Goal: Task Accomplishment & Management: Manage account settings

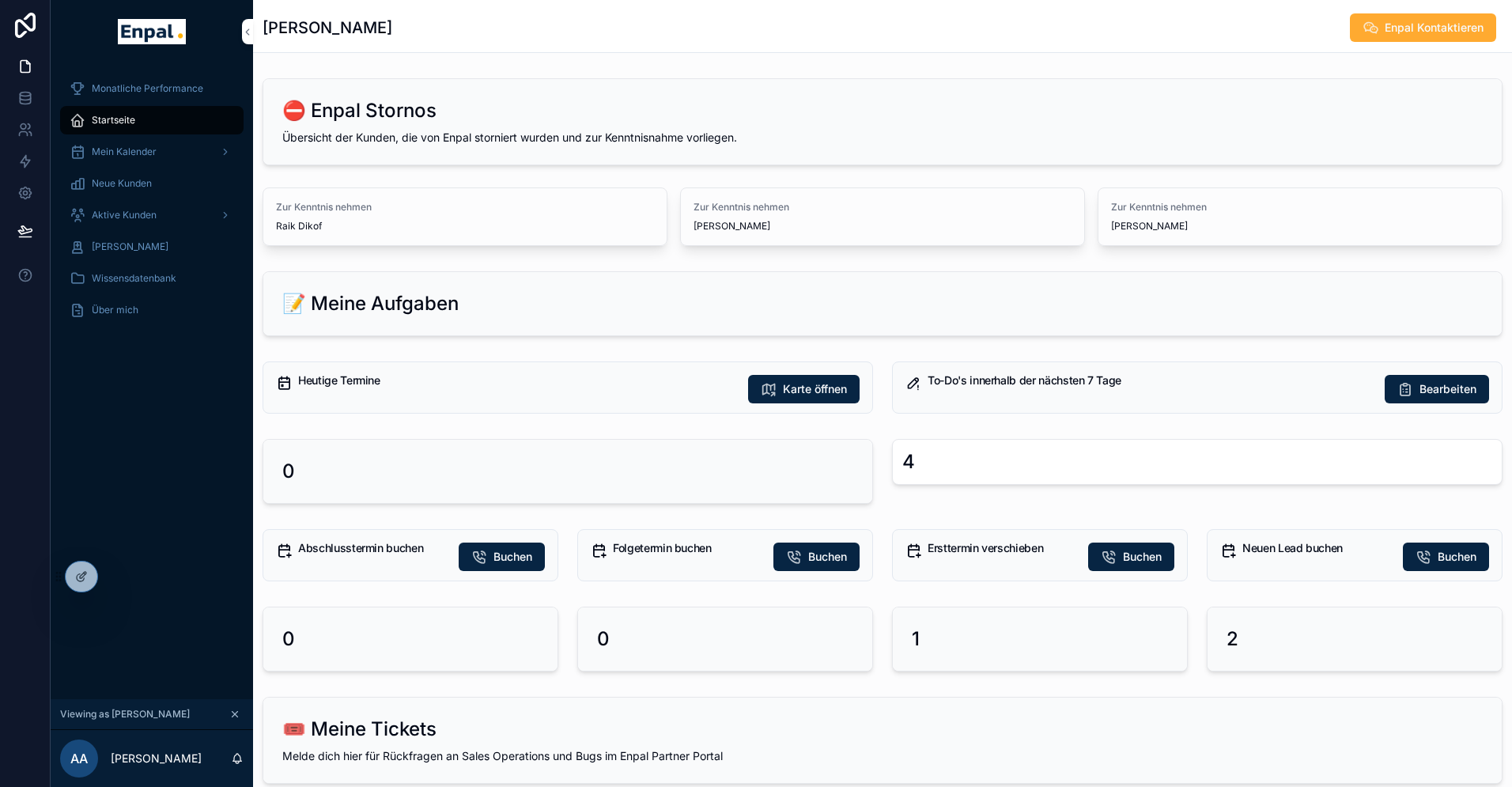
scroll to position [19, 0]
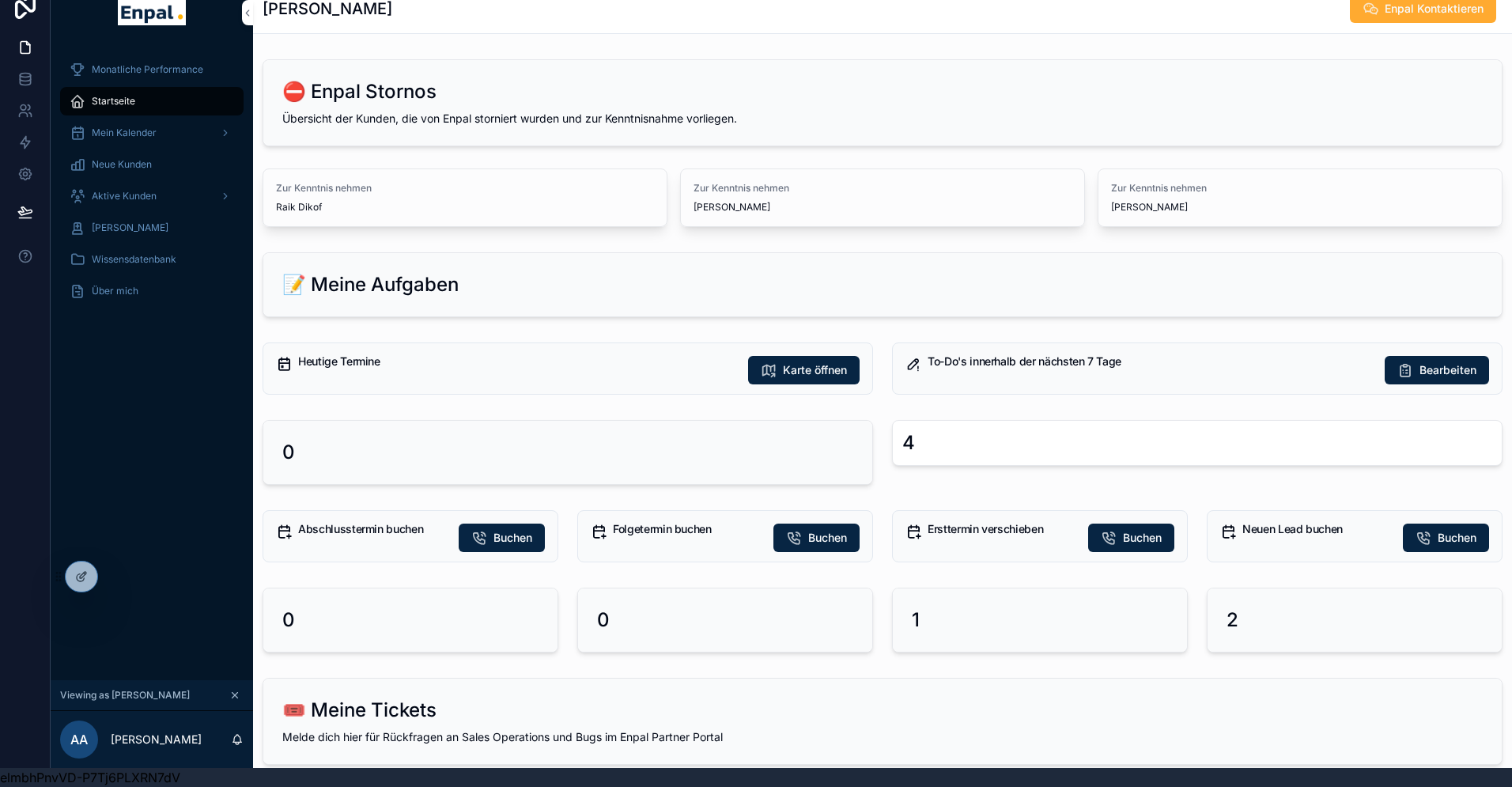
click at [129, 199] on span "Aktive Kunden" at bounding box center [124, 196] width 65 height 13
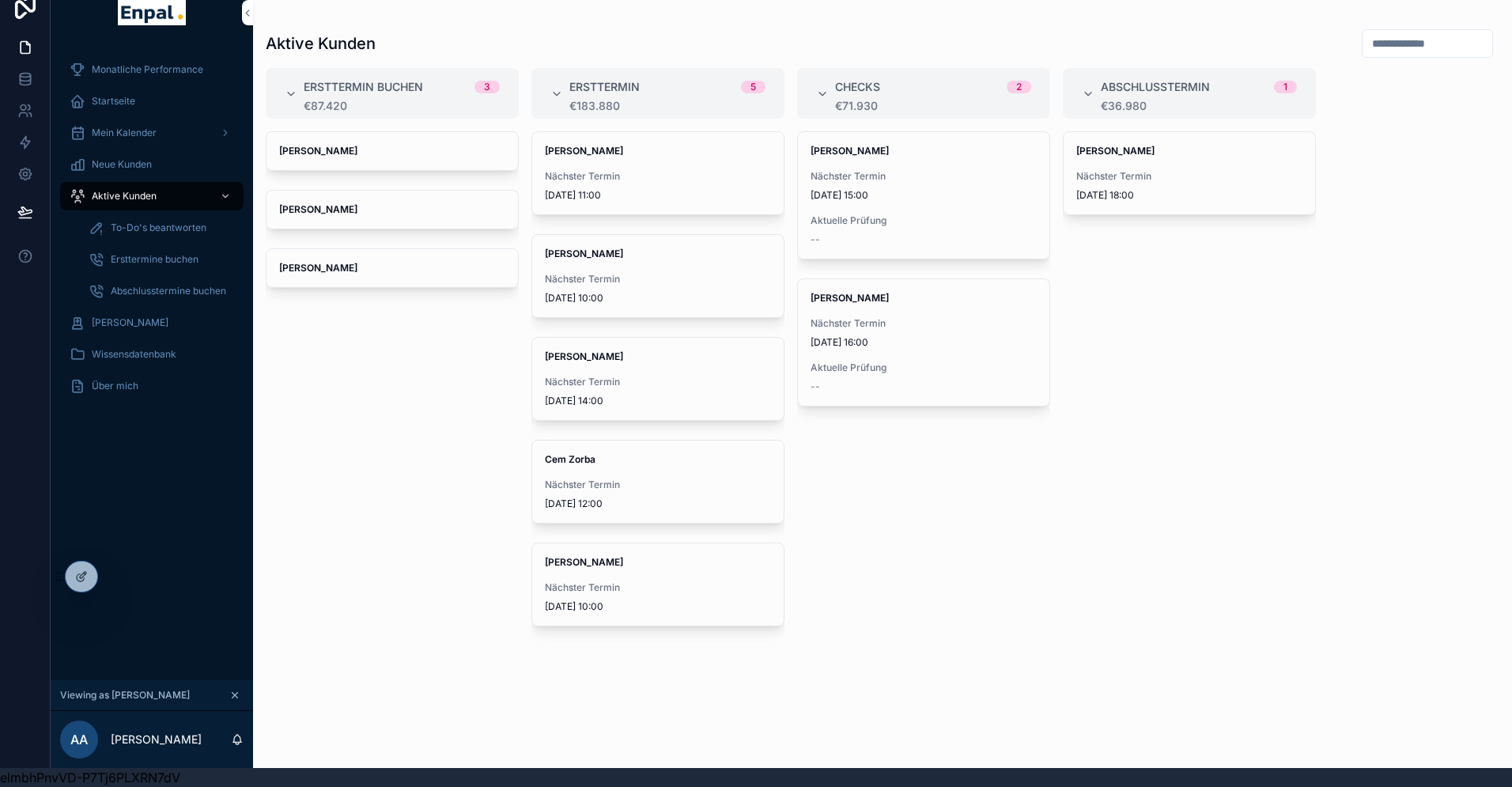
click at [1091, 199] on span "[DATE] 18:00" at bounding box center [1188, 195] width 226 height 13
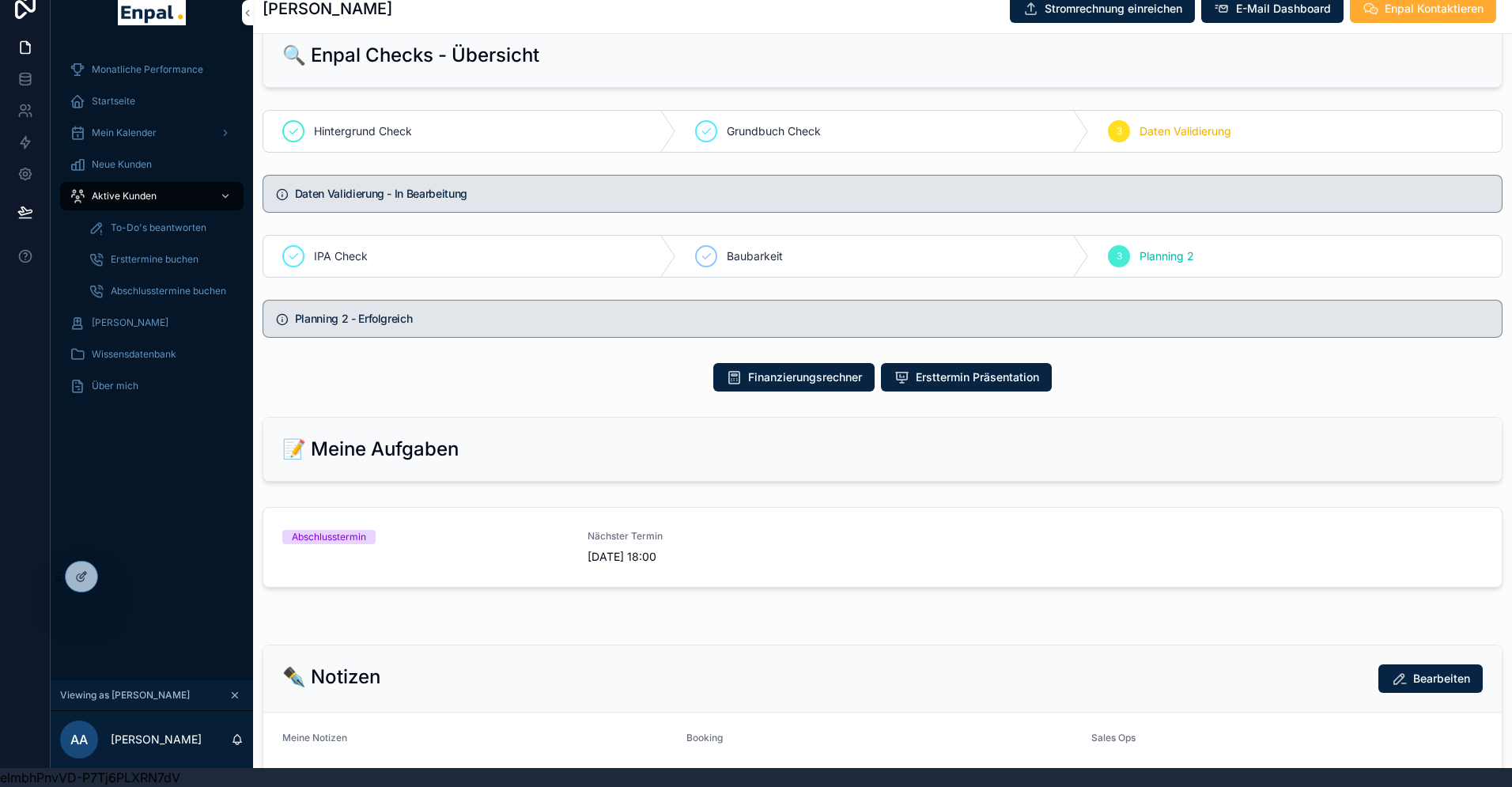
scroll to position [689, 0]
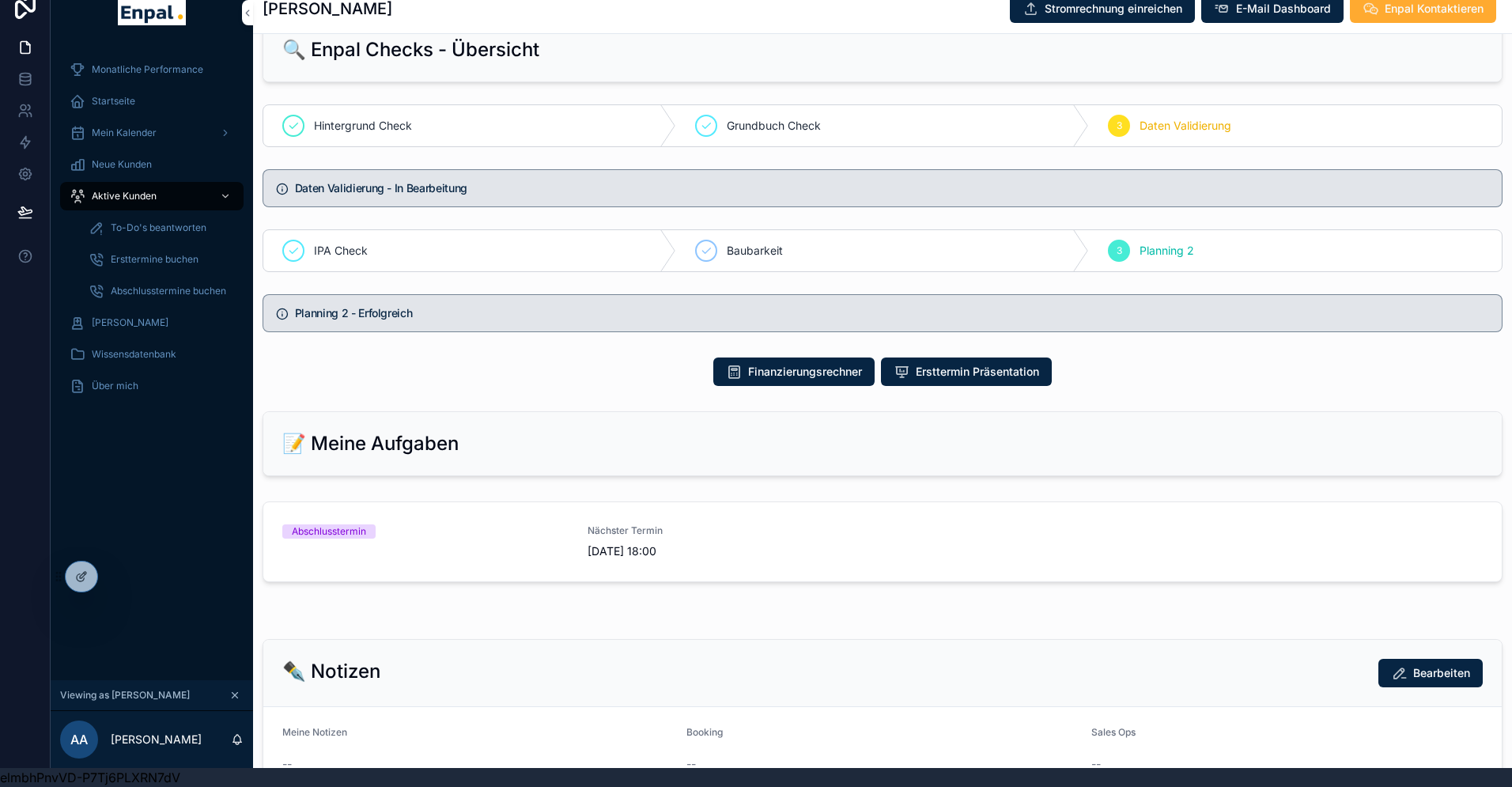
click at [721, 559] on span "[DATE] 18:00" at bounding box center [731, 551] width 286 height 16
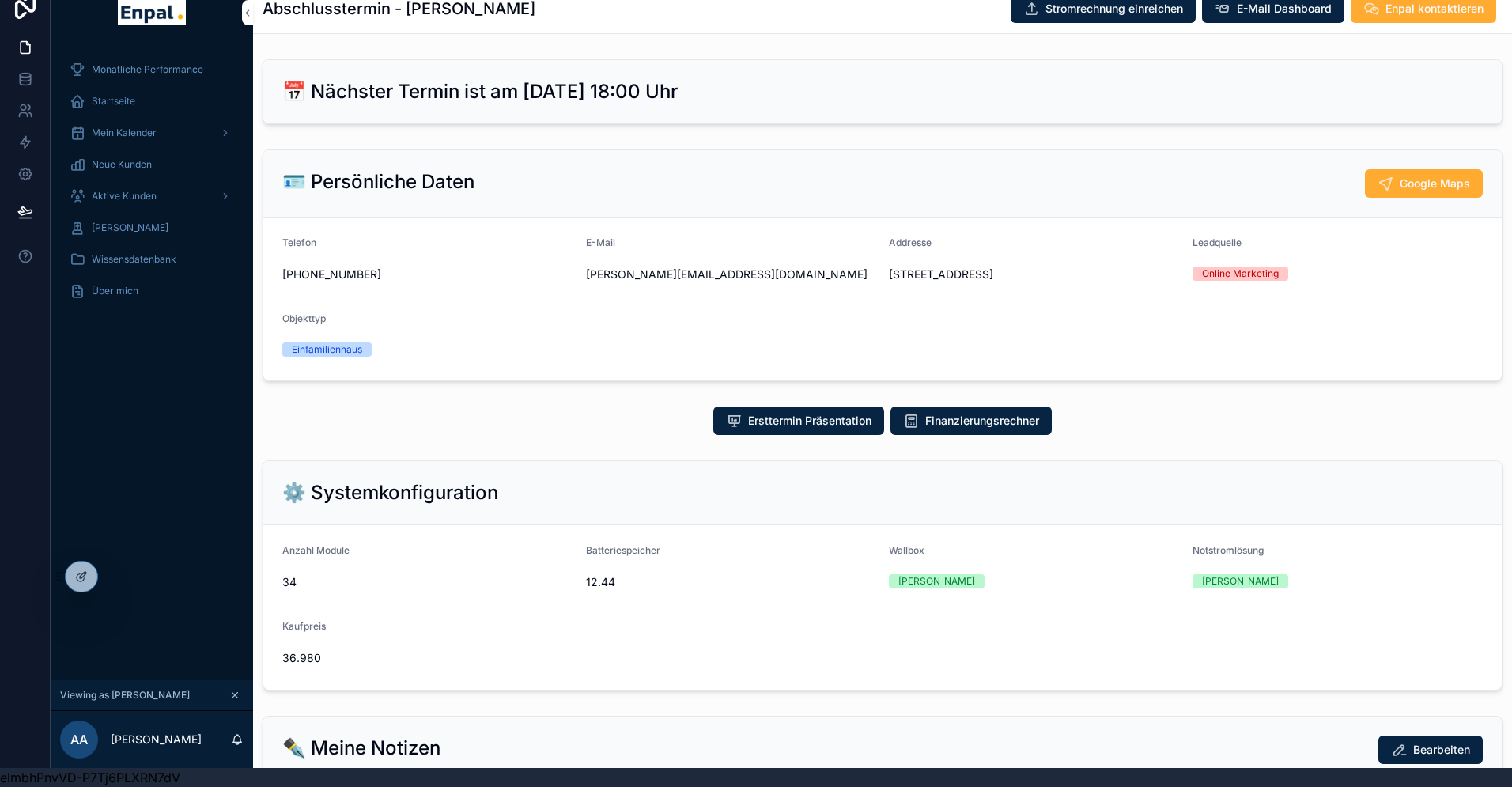
click at [113, 195] on span "Aktive Kunden" at bounding box center [124, 196] width 65 height 13
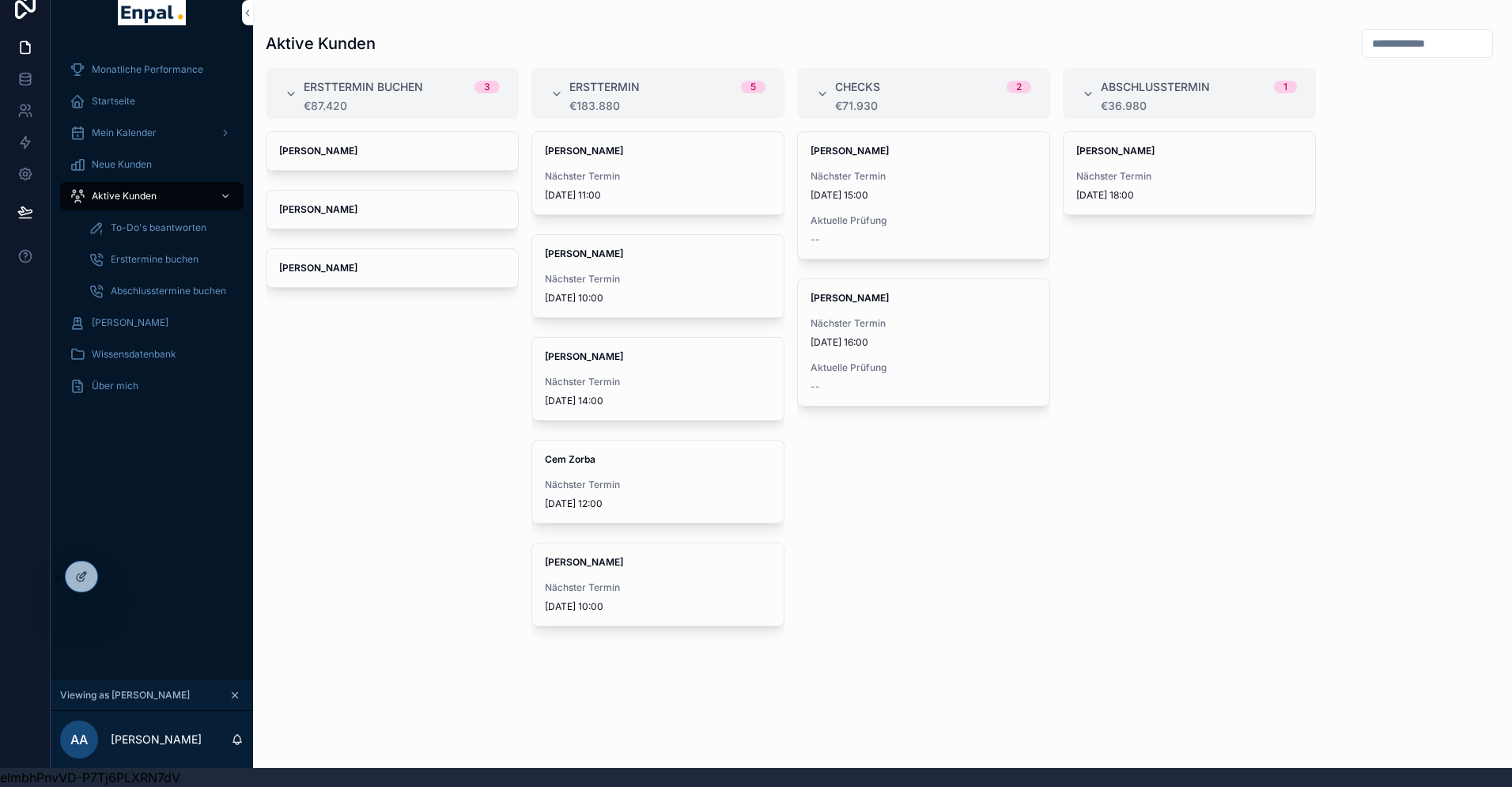
click at [137, 220] on div "To-Do's beantworten" at bounding box center [161, 227] width 146 height 25
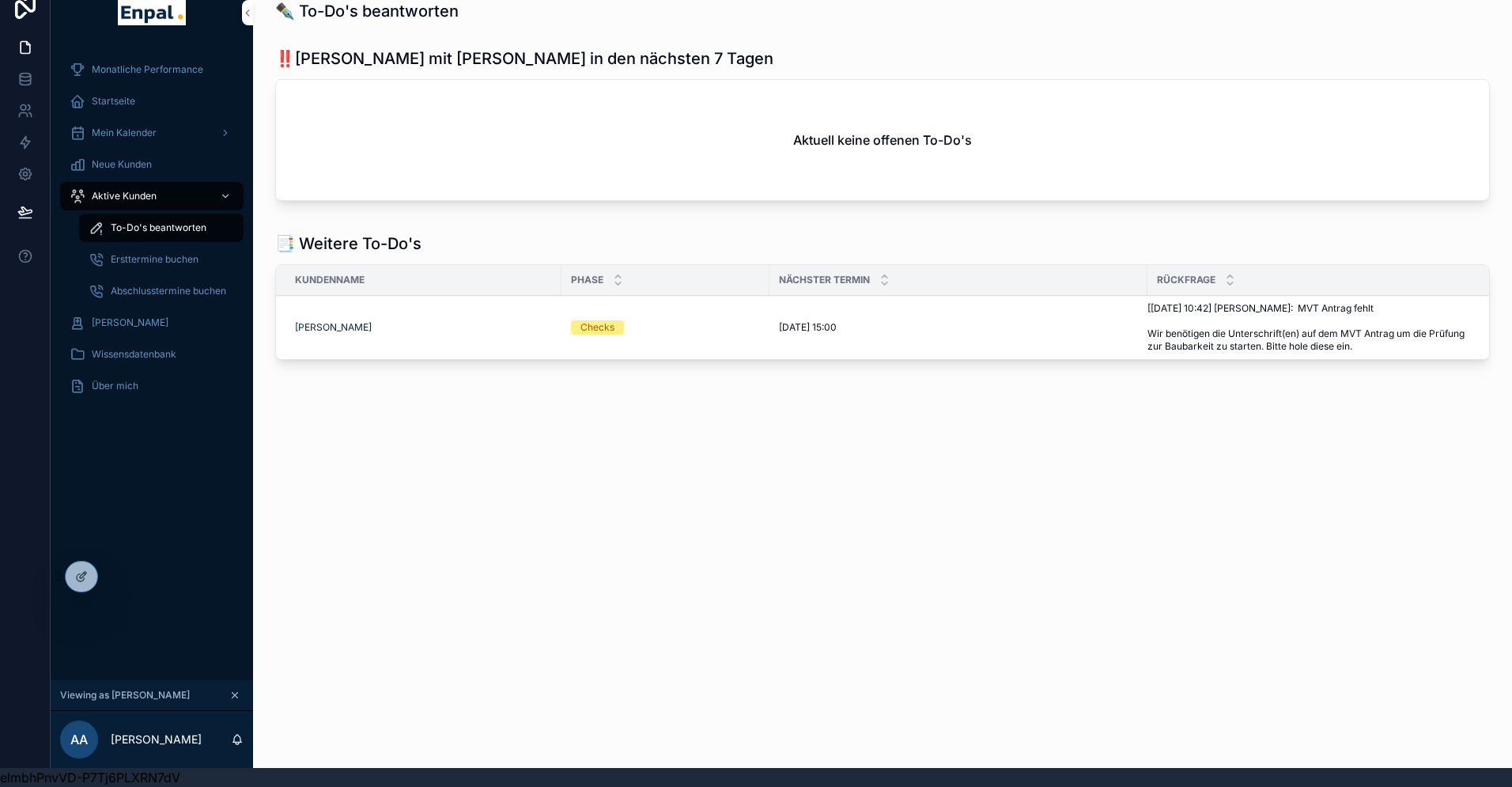
click at [137, 192] on span "Aktive Kunden" at bounding box center [124, 196] width 65 height 13
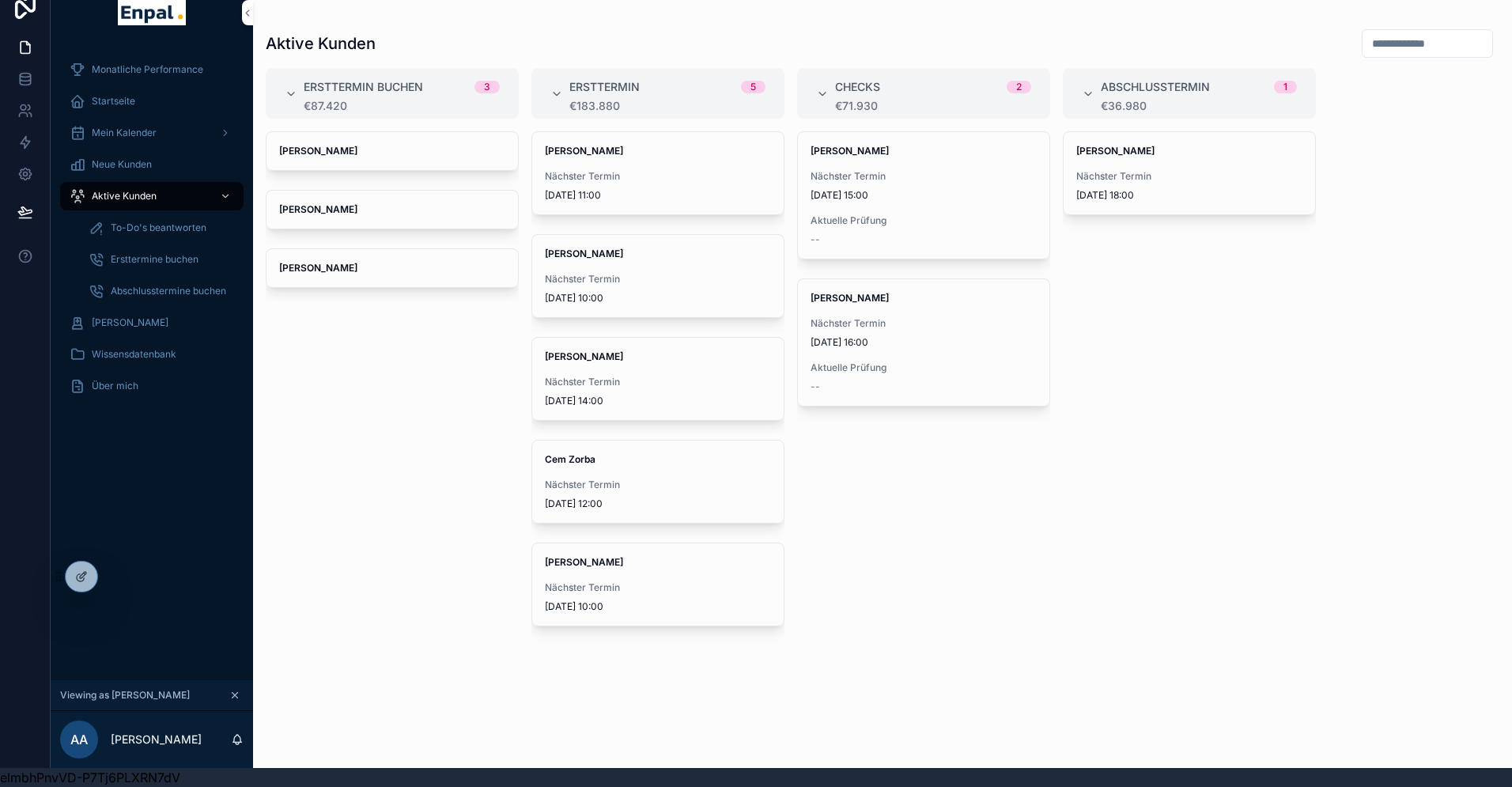
click at [1128, 176] on span "Nächster Termin" at bounding box center [1188, 176] width 226 height 13
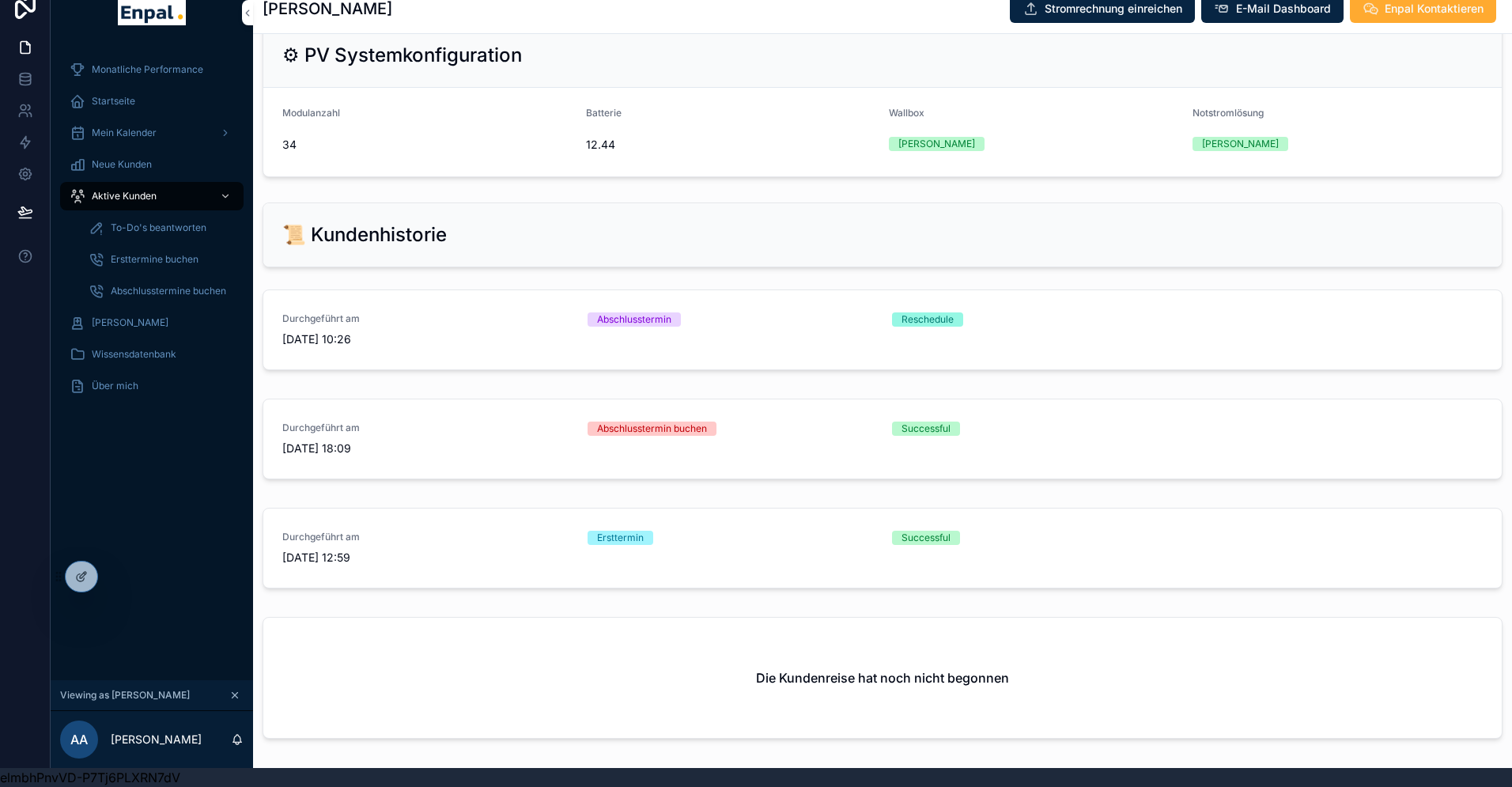
scroll to position [1493, 0]
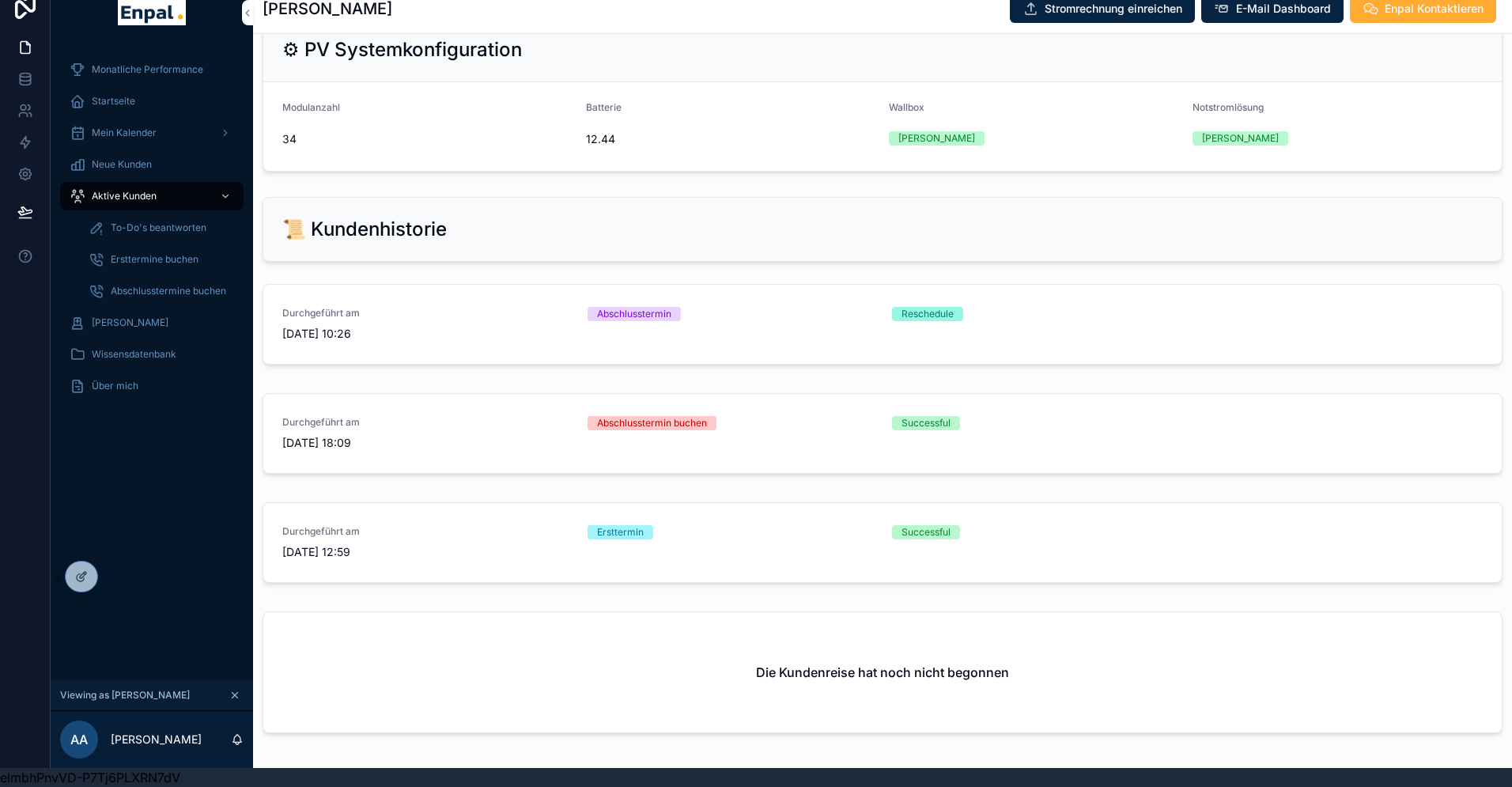
click at [678, 340] on div "Abschlusstermin" at bounding box center [731, 324] width 286 height 35
click at [634, 321] on div "Abschlusstermin" at bounding box center [634, 314] width 74 height 14
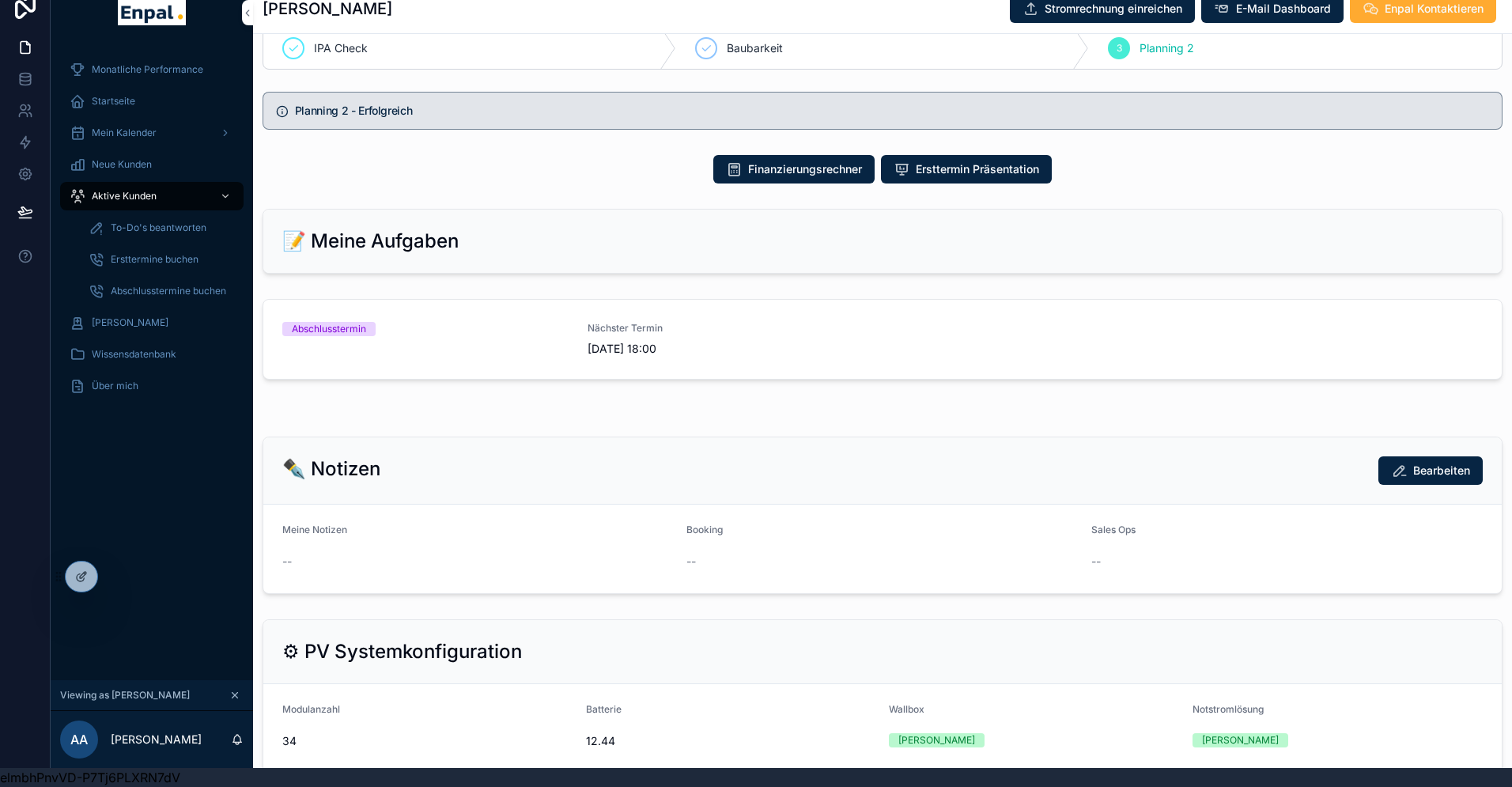
click at [604, 357] on span "[DATE] 18:00" at bounding box center [731, 349] width 286 height 16
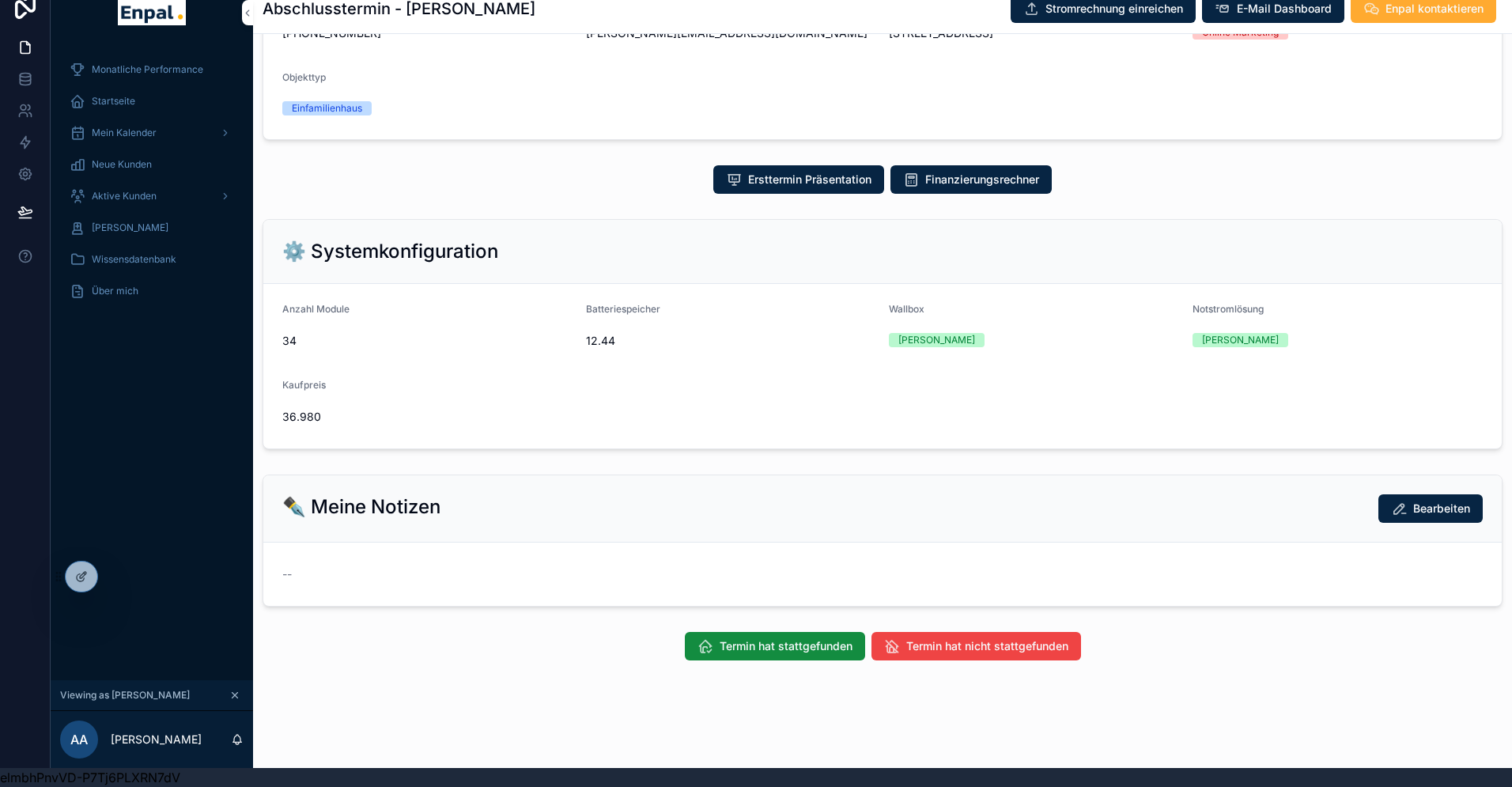
scroll to position [257, 0]
click at [926, 647] on span "Termin hat nicht stattgefunden" at bounding box center [986, 647] width 162 height 16
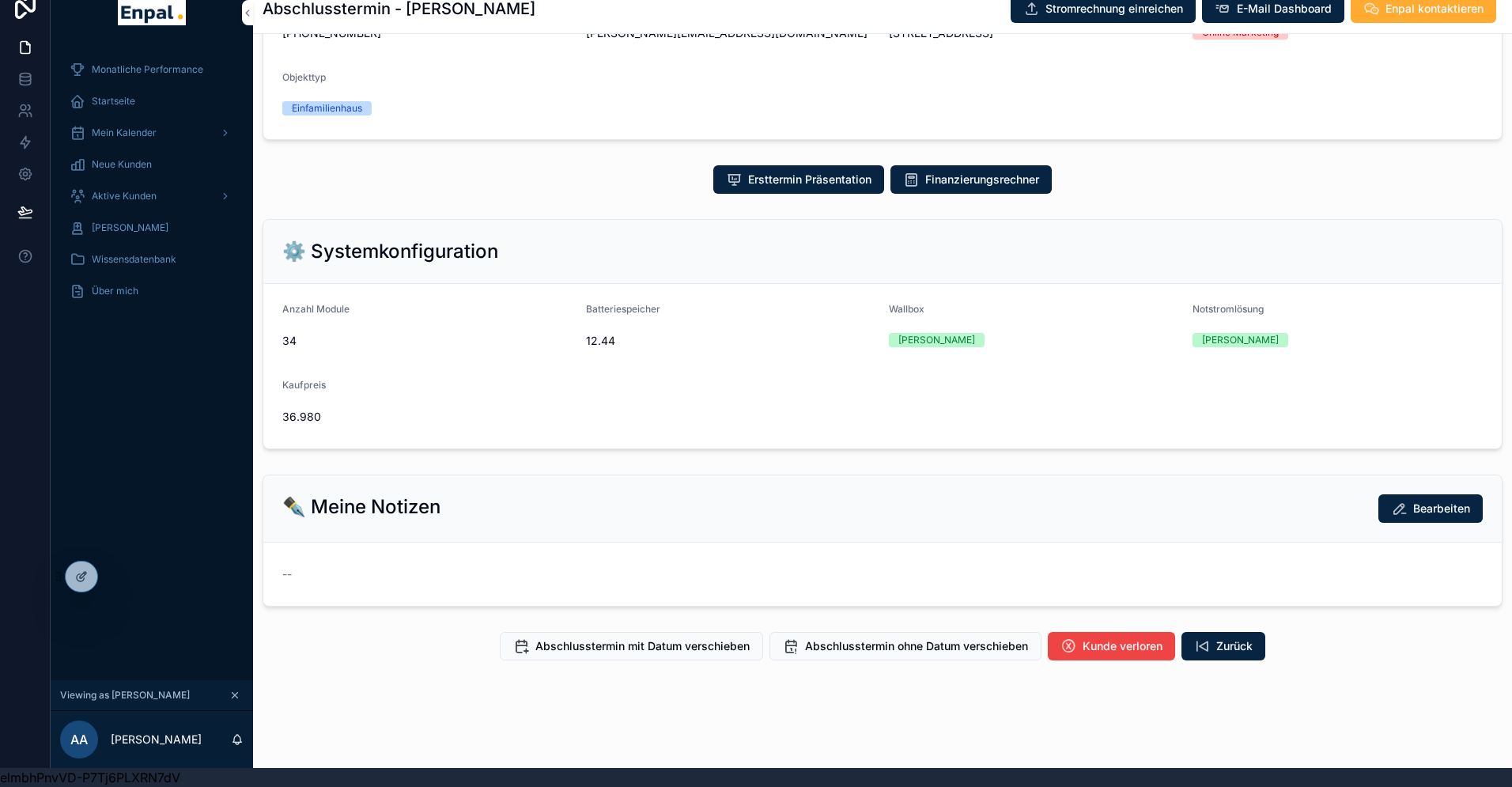
click at [696, 645] on span "Abschlusstermin mit Datum verschieben" at bounding box center [643, 647] width 215 height 16
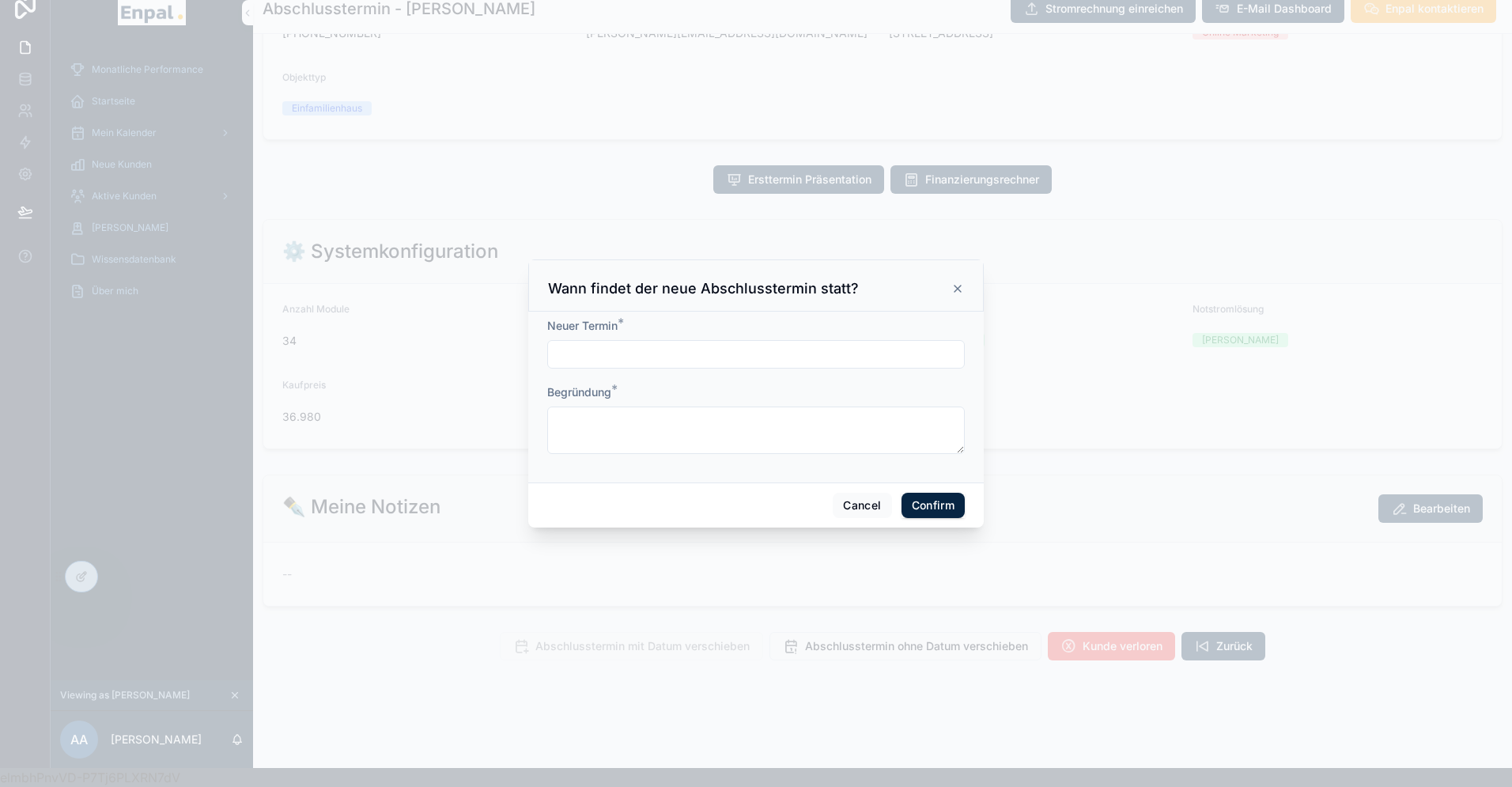
click at [598, 345] on input "text" at bounding box center [756, 354] width 416 height 22
click at [785, 519] on button "10" at bounding box center [784, 519] width 29 height 29
type input "**********"
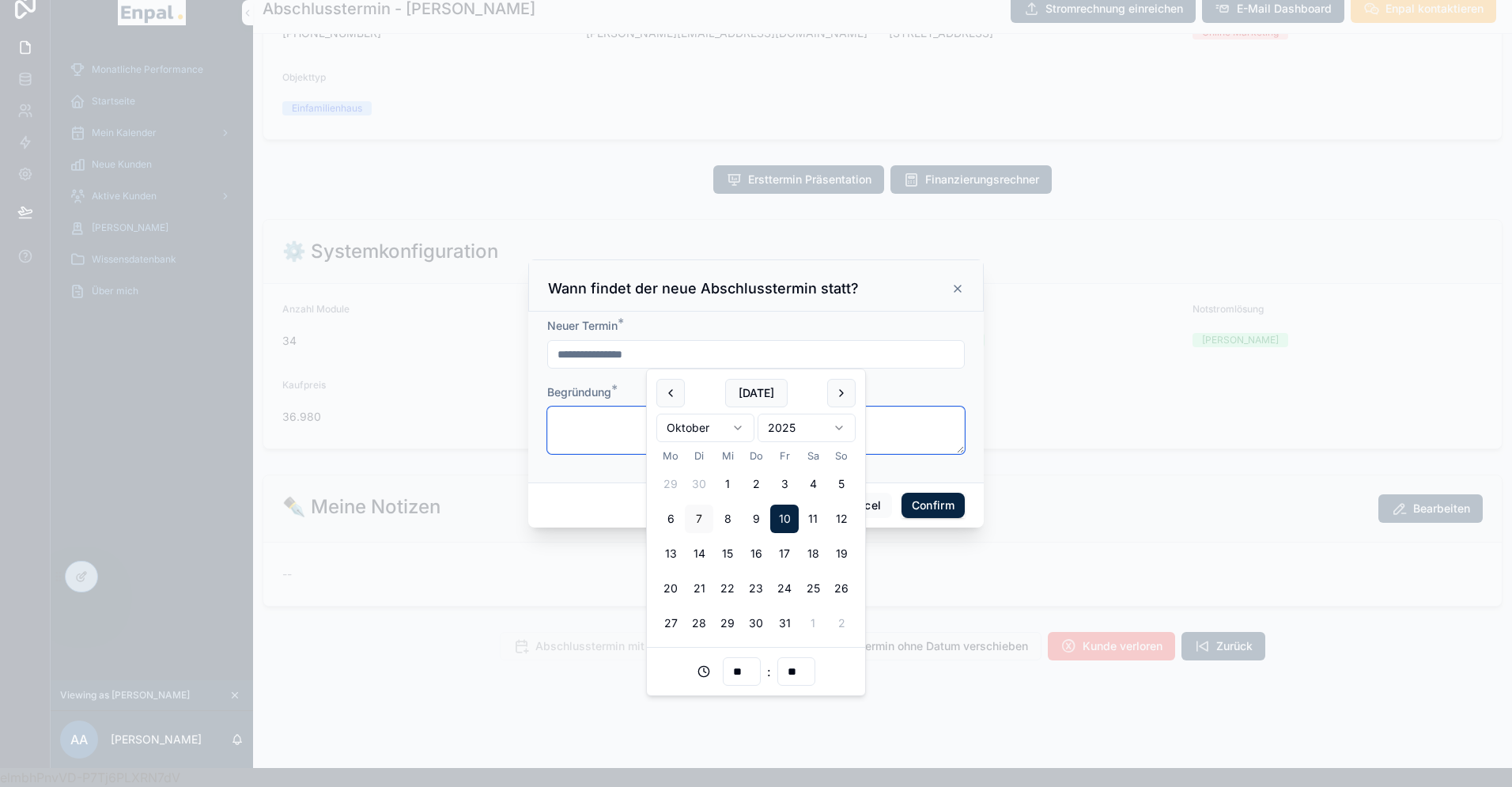
click at [584, 419] on textarea at bounding box center [756, 429] width 418 height 47
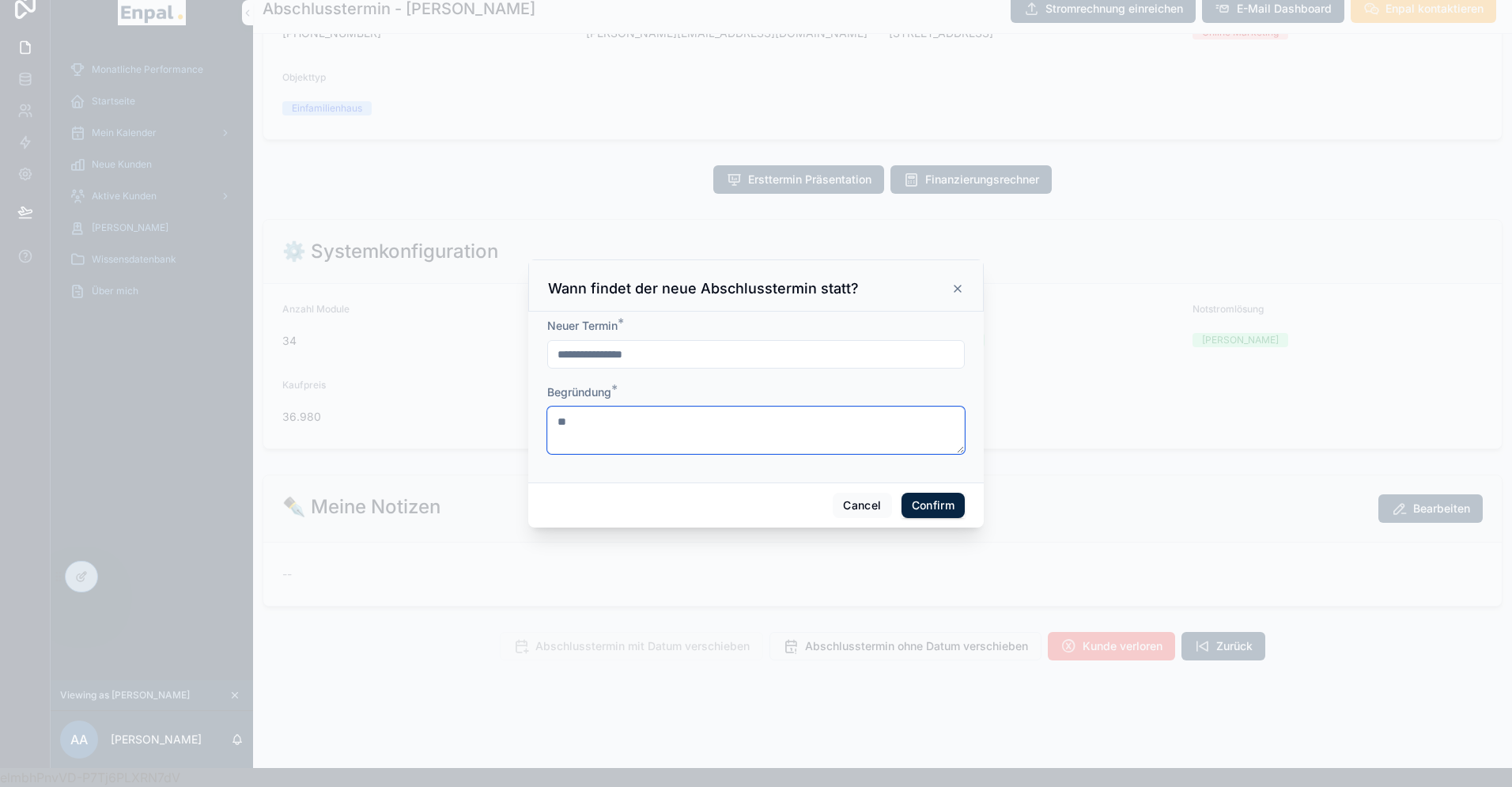
type textarea "*"
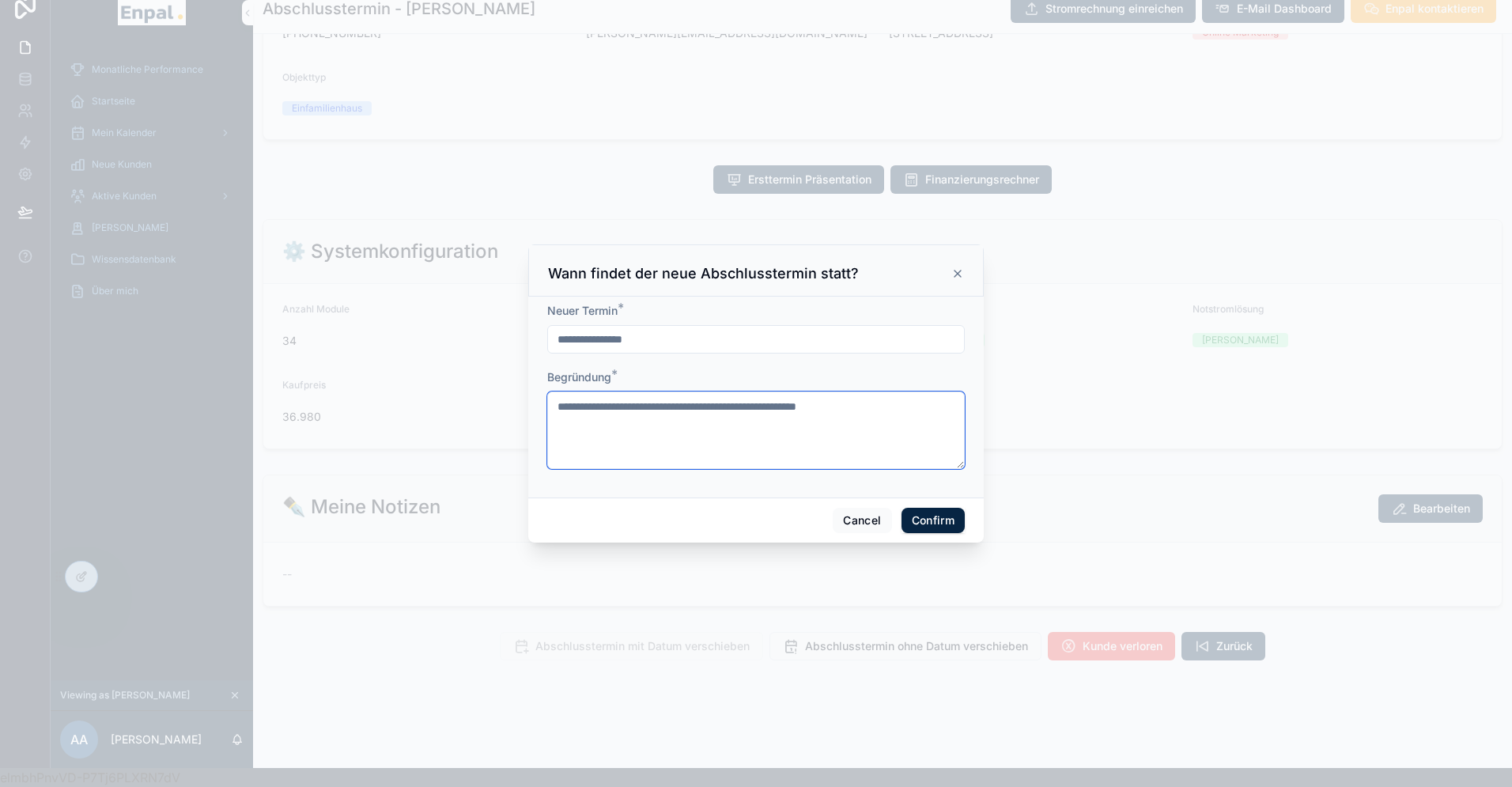
type textarea "**********"
click at [942, 519] on button "Confirm" at bounding box center [933, 520] width 63 height 25
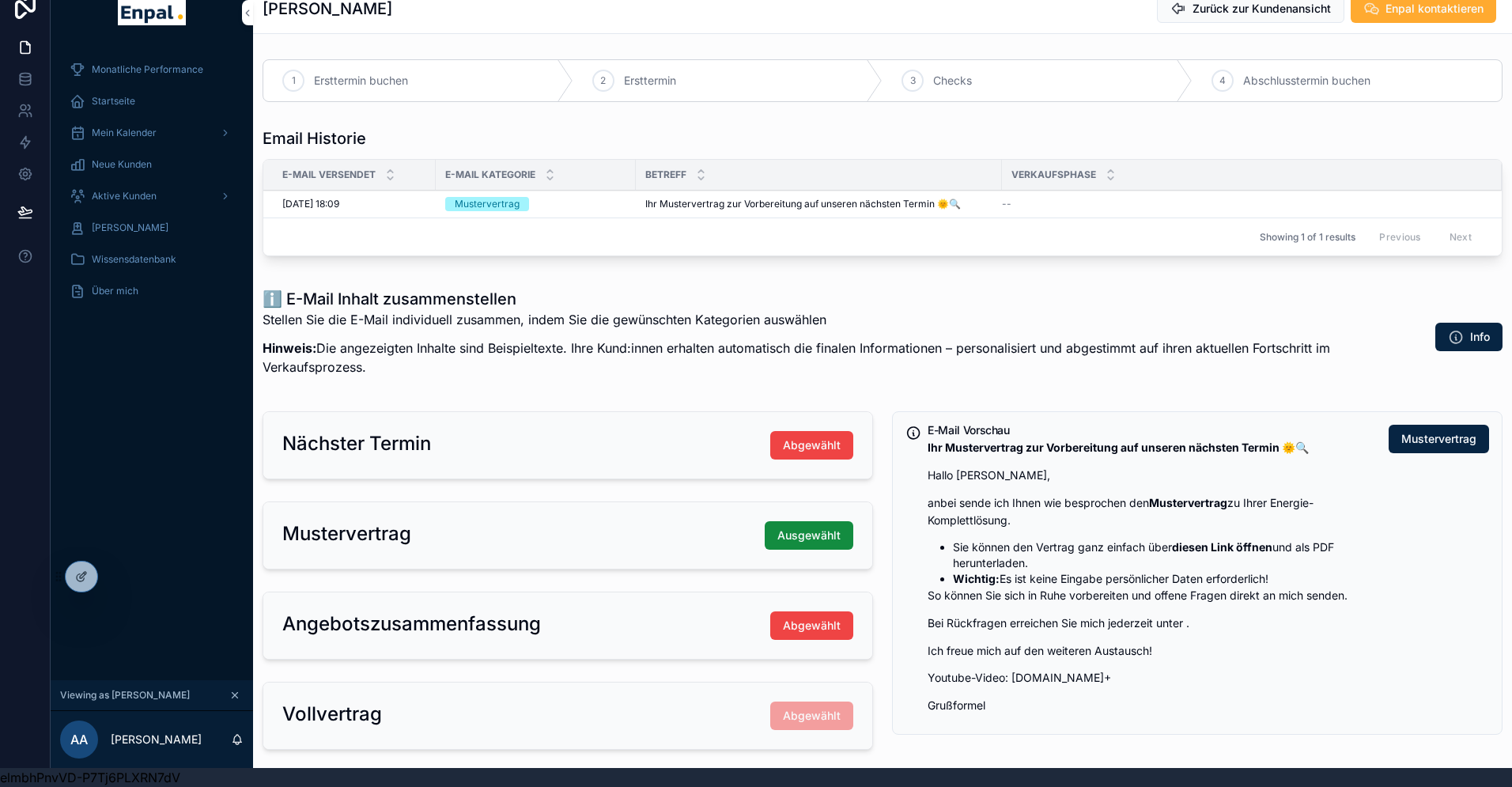
click at [127, 190] on span "Aktive Kunden" at bounding box center [124, 196] width 65 height 13
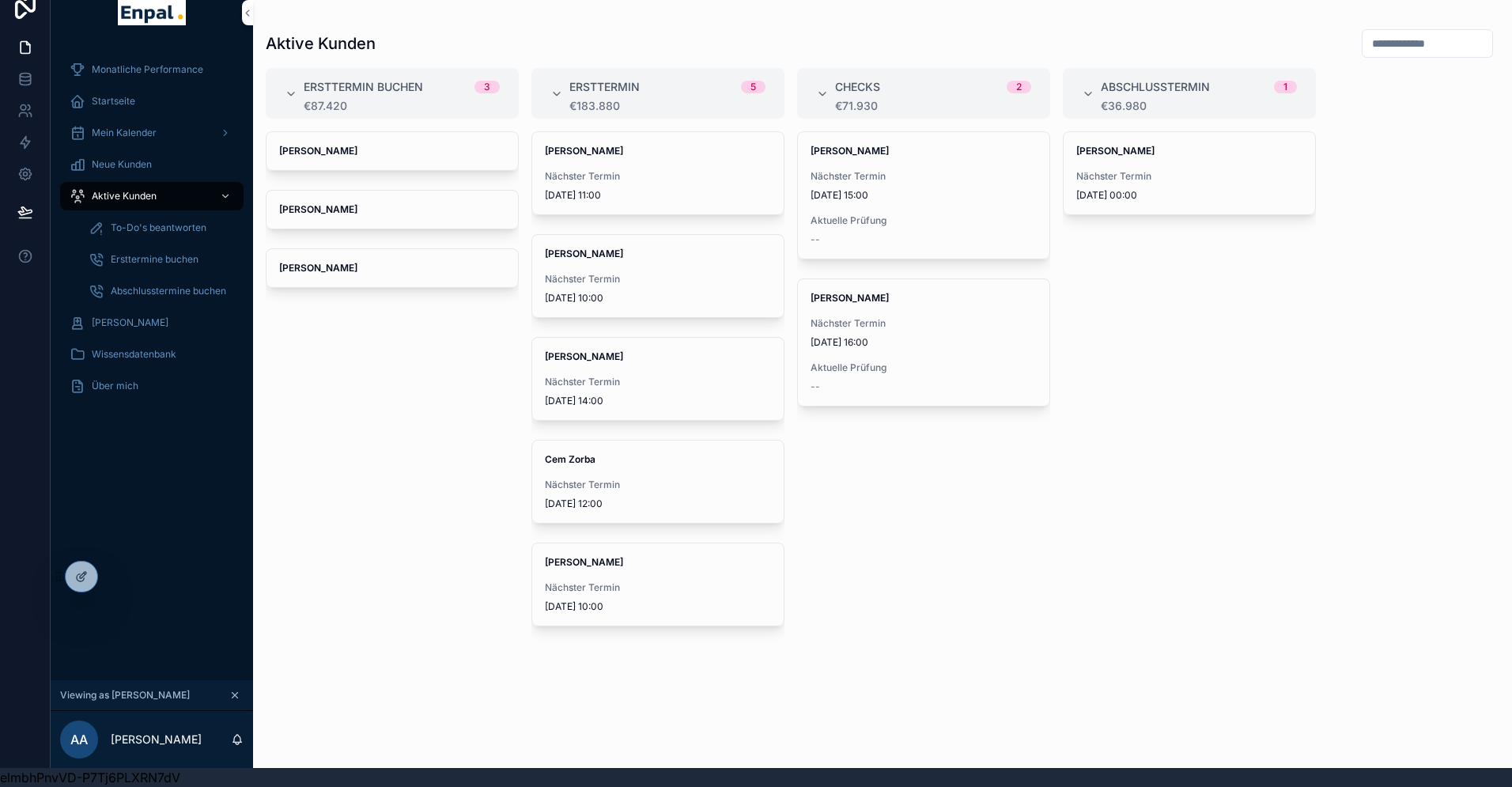
click at [870, 217] on span "Aktuelle Prüfung" at bounding box center [923, 221] width 226 height 13
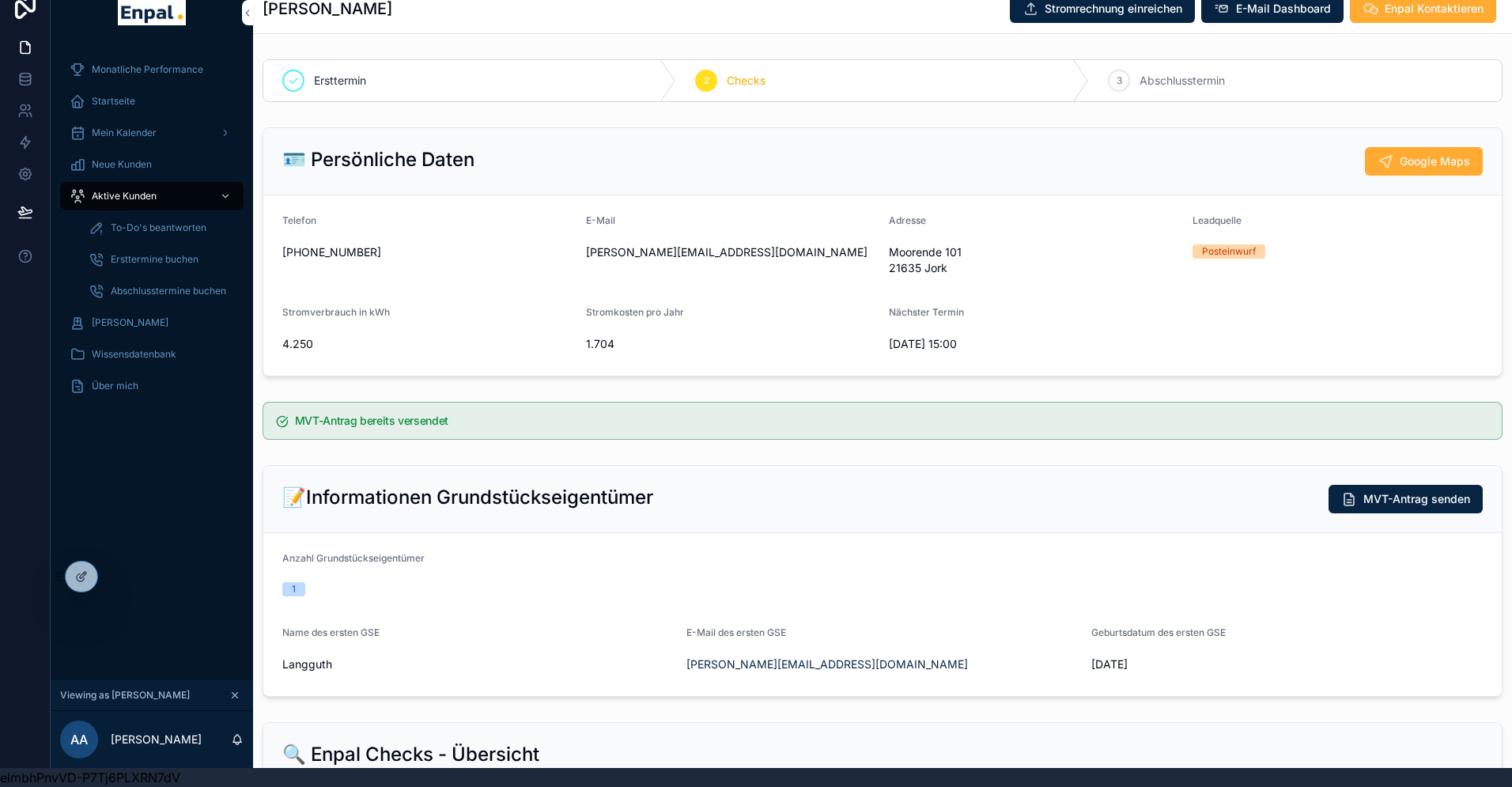
click at [1415, 497] on span "MVT-Antrag senden" at bounding box center [1415, 499] width 106 height 16
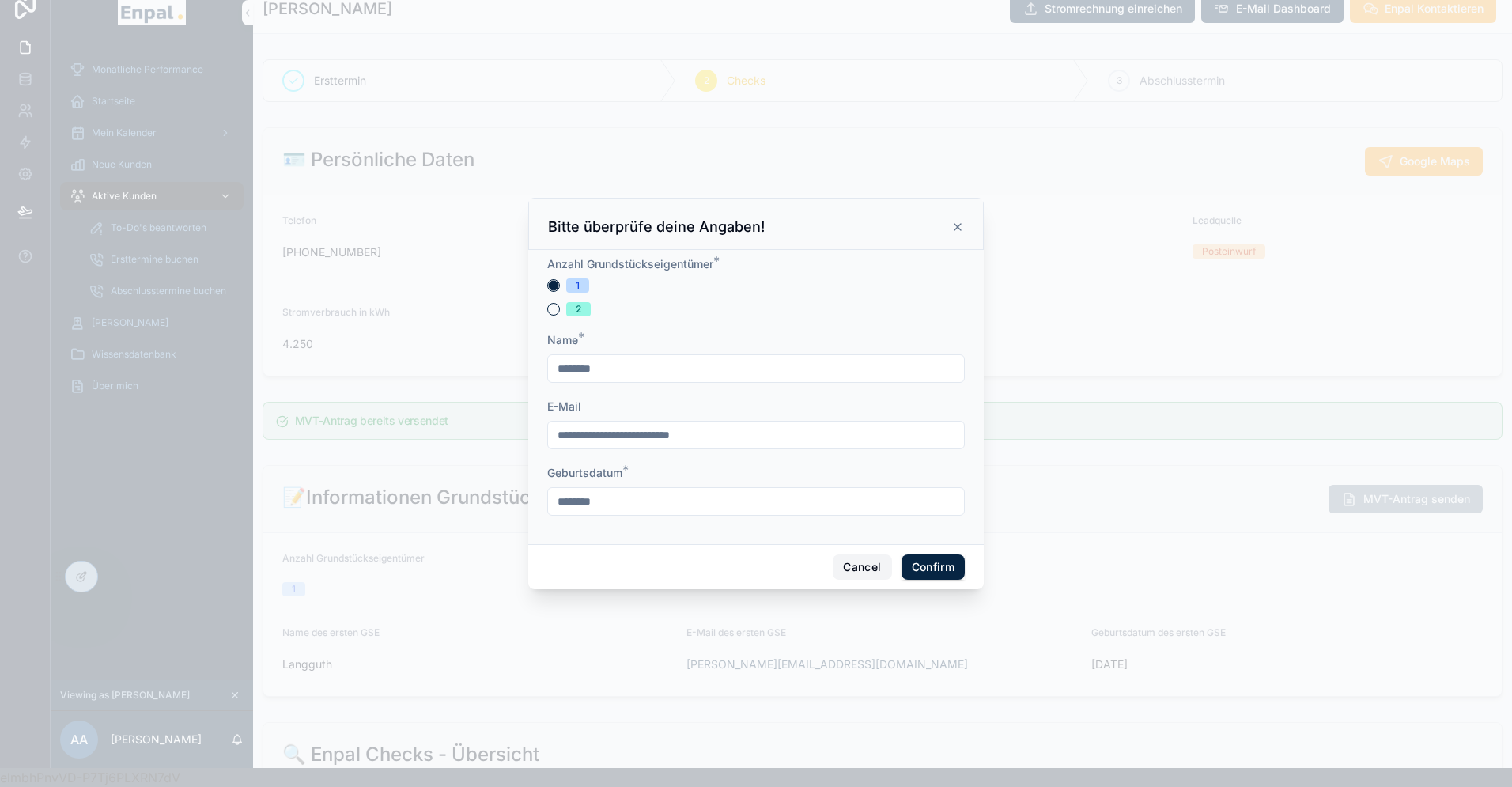
click at [859, 564] on button "Cancel" at bounding box center [861, 567] width 58 height 25
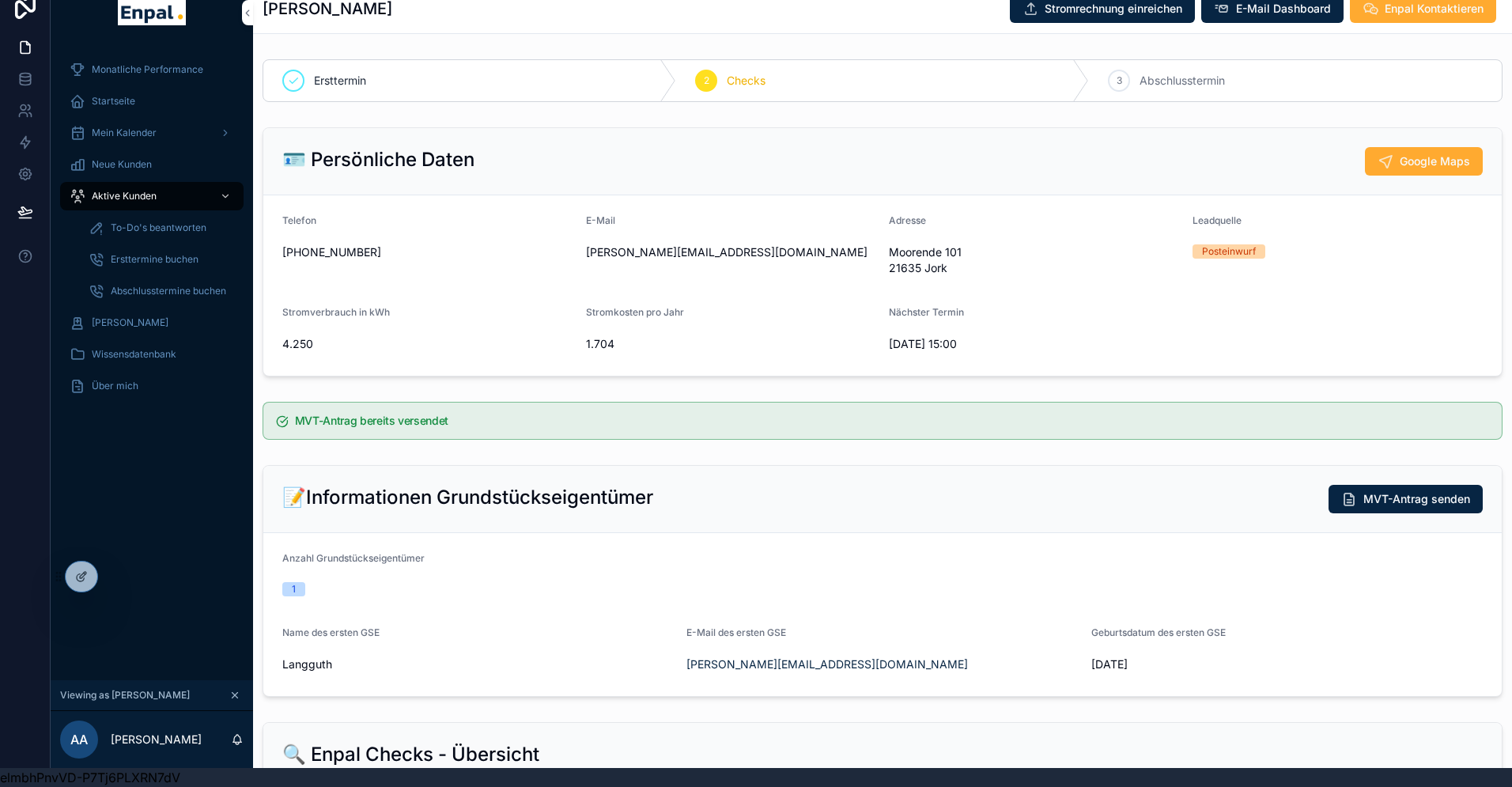
click at [1369, 494] on span "MVT-Antrag senden" at bounding box center [1415, 499] width 106 height 16
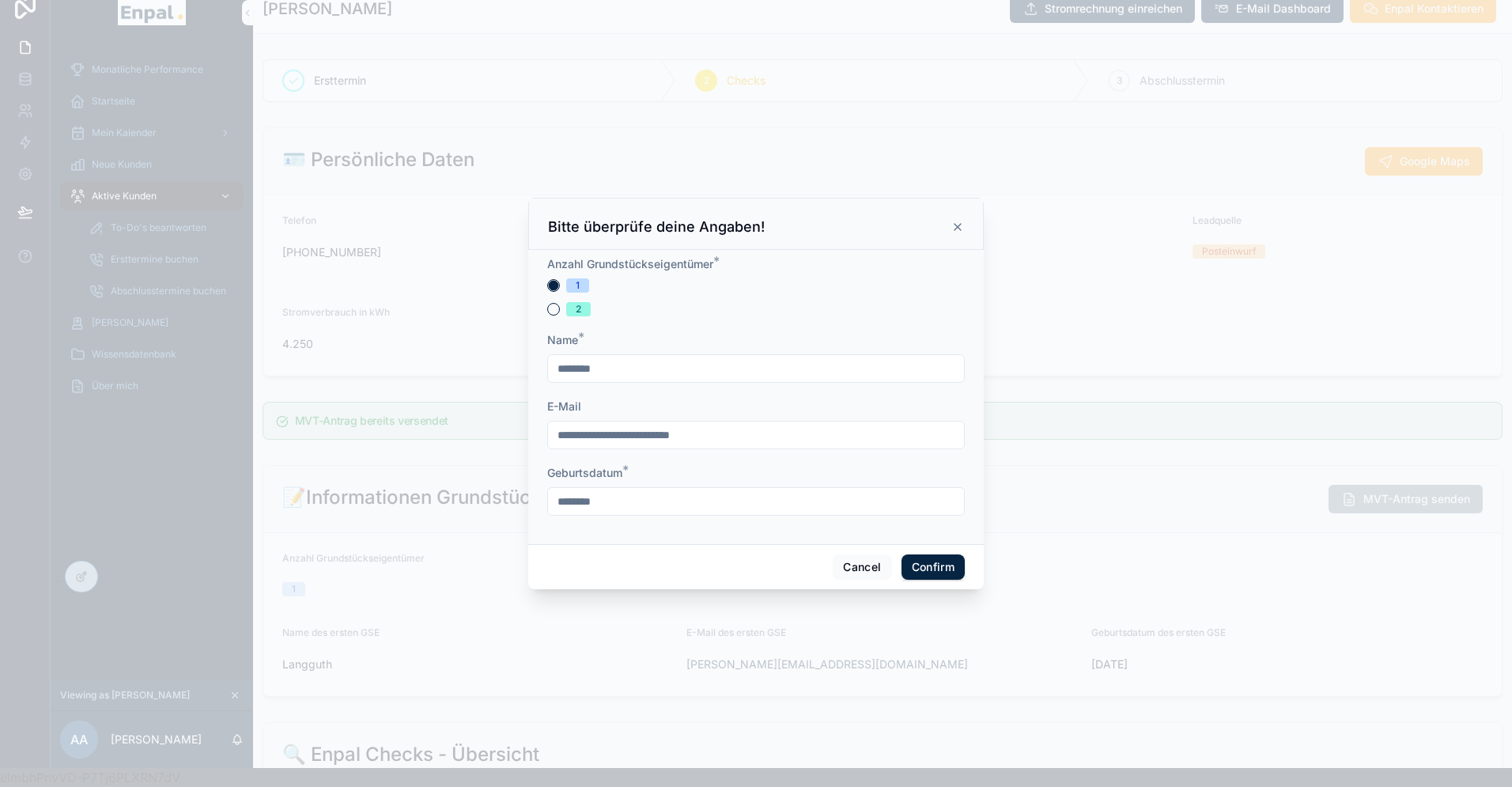
click at [556, 371] on input "********" at bounding box center [756, 368] width 416 height 22
type input "**********"
click at [944, 569] on button "Confirm" at bounding box center [933, 567] width 63 height 25
